Goal: Transaction & Acquisition: Purchase product/service

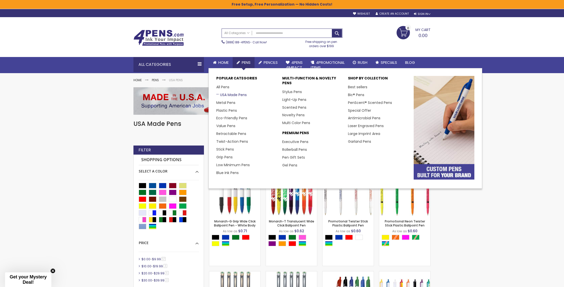
click at [230, 94] on link "USA Made Pens" at bounding box center [231, 94] width 30 height 5
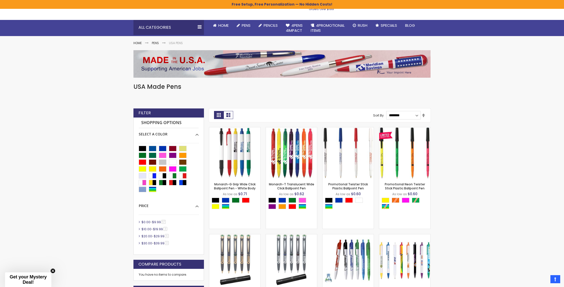
scroll to position [34, 0]
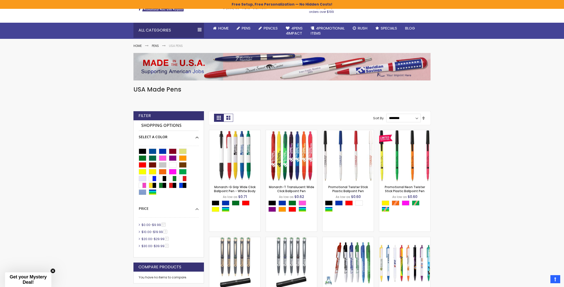
click at [198, 139] on div "Select A Color" at bounding box center [169, 135] width 60 height 9
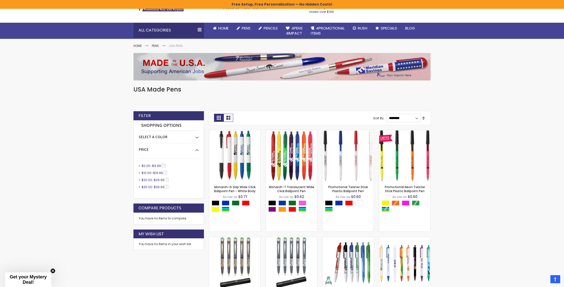
click at [164, 124] on strong "Shopping Options" at bounding box center [169, 125] width 60 height 11
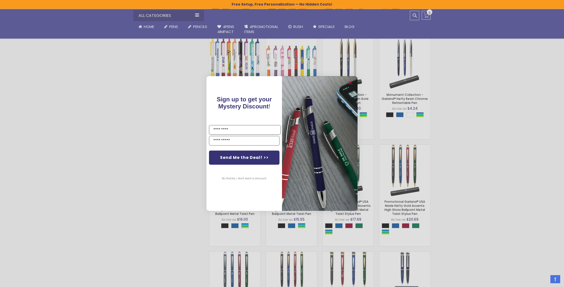
scroll to position [341, 0]
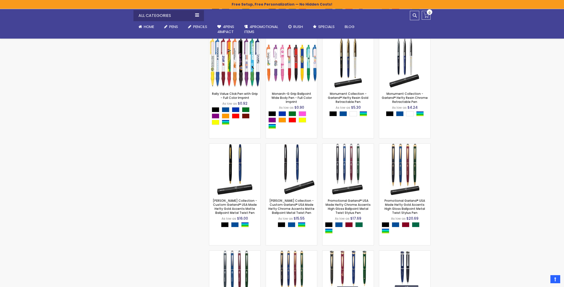
click at [469, 186] on div "Close dialog Sign up to get your Mystery Discount ! Name Email Send Me the Deal…" at bounding box center [282, 143] width 564 height 287
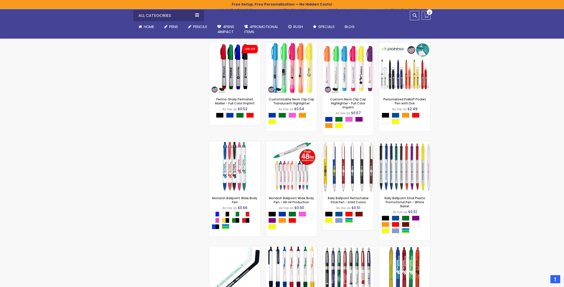
scroll to position [1368, 0]
